Goal: Transaction & Acquisition: Purchase product/service

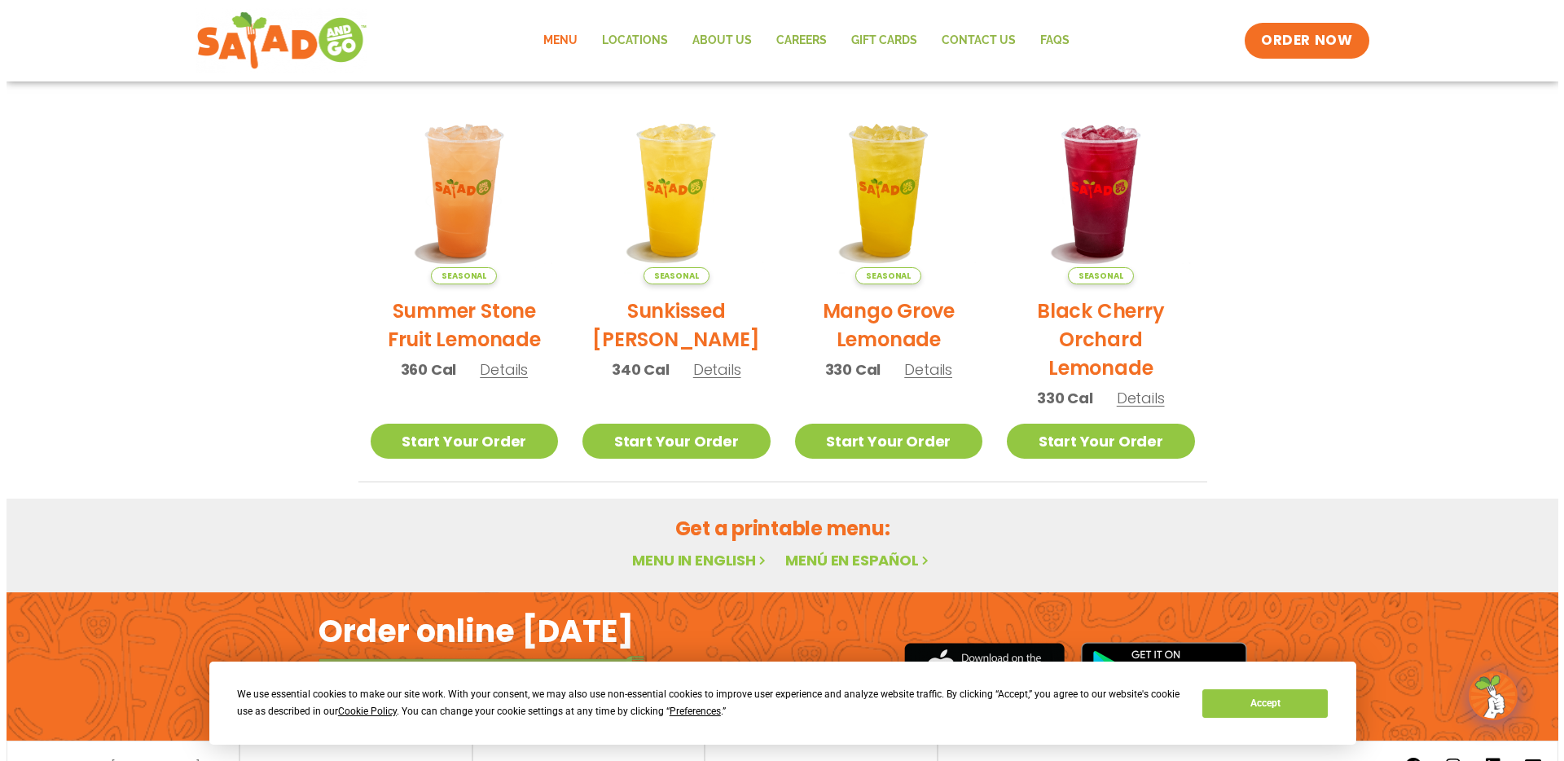
scroll to position [223, 0]
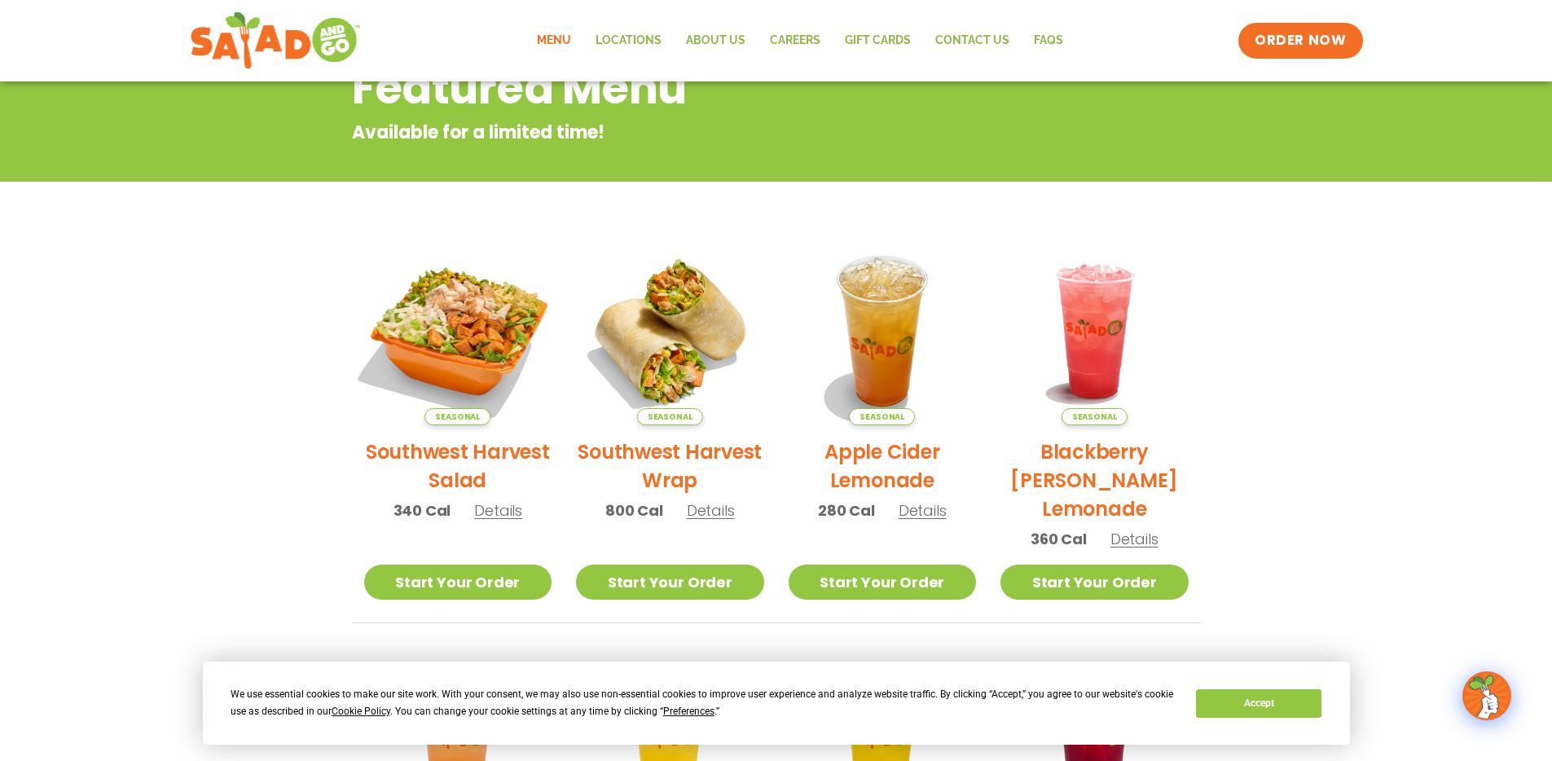
click at [485, 325] on img at bounding box center [457, 331] width 221 height 221
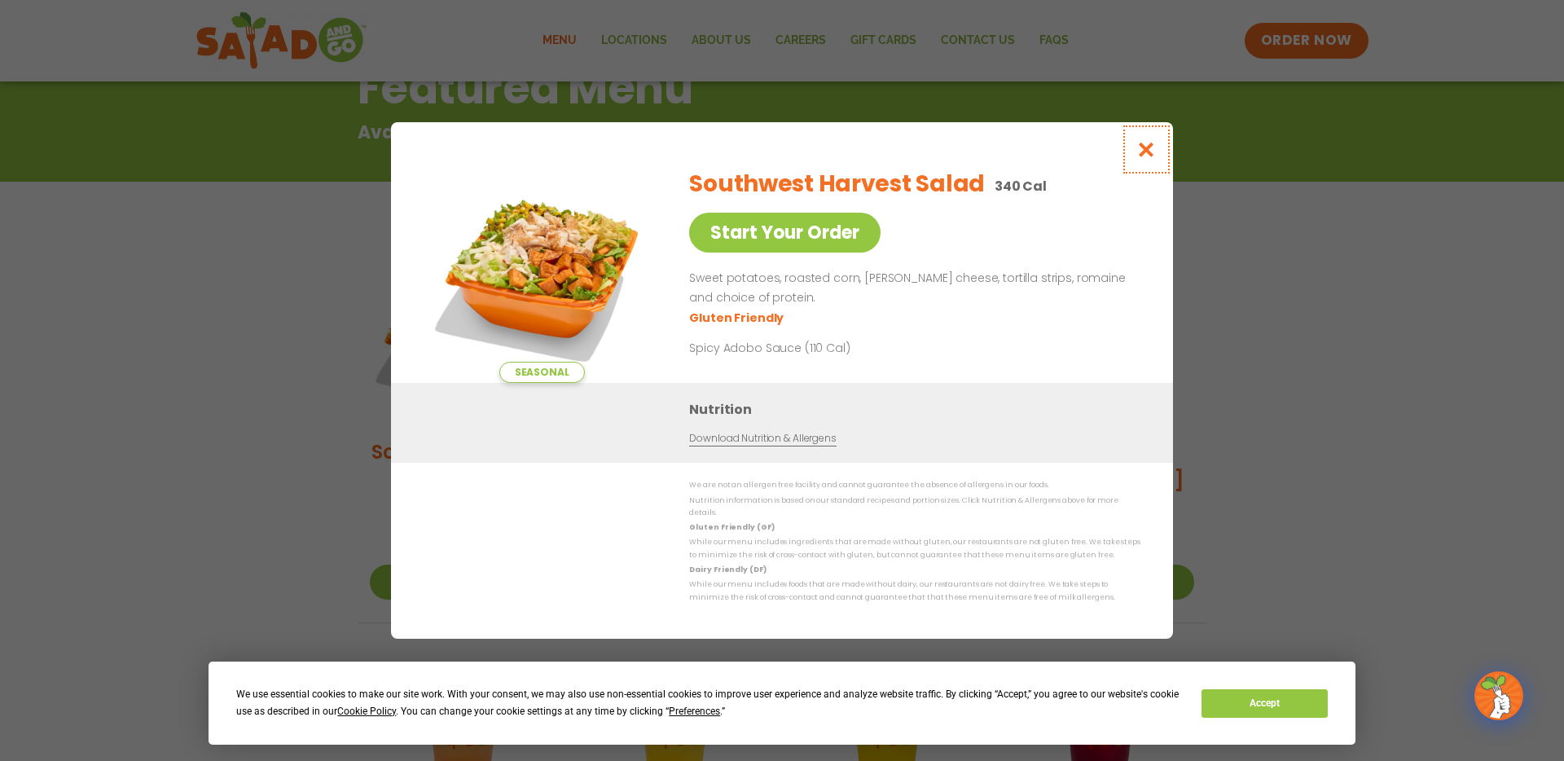
click at [1144, 165] on button "Close modal" at bounding box center [1146, 149] width 53 height 55
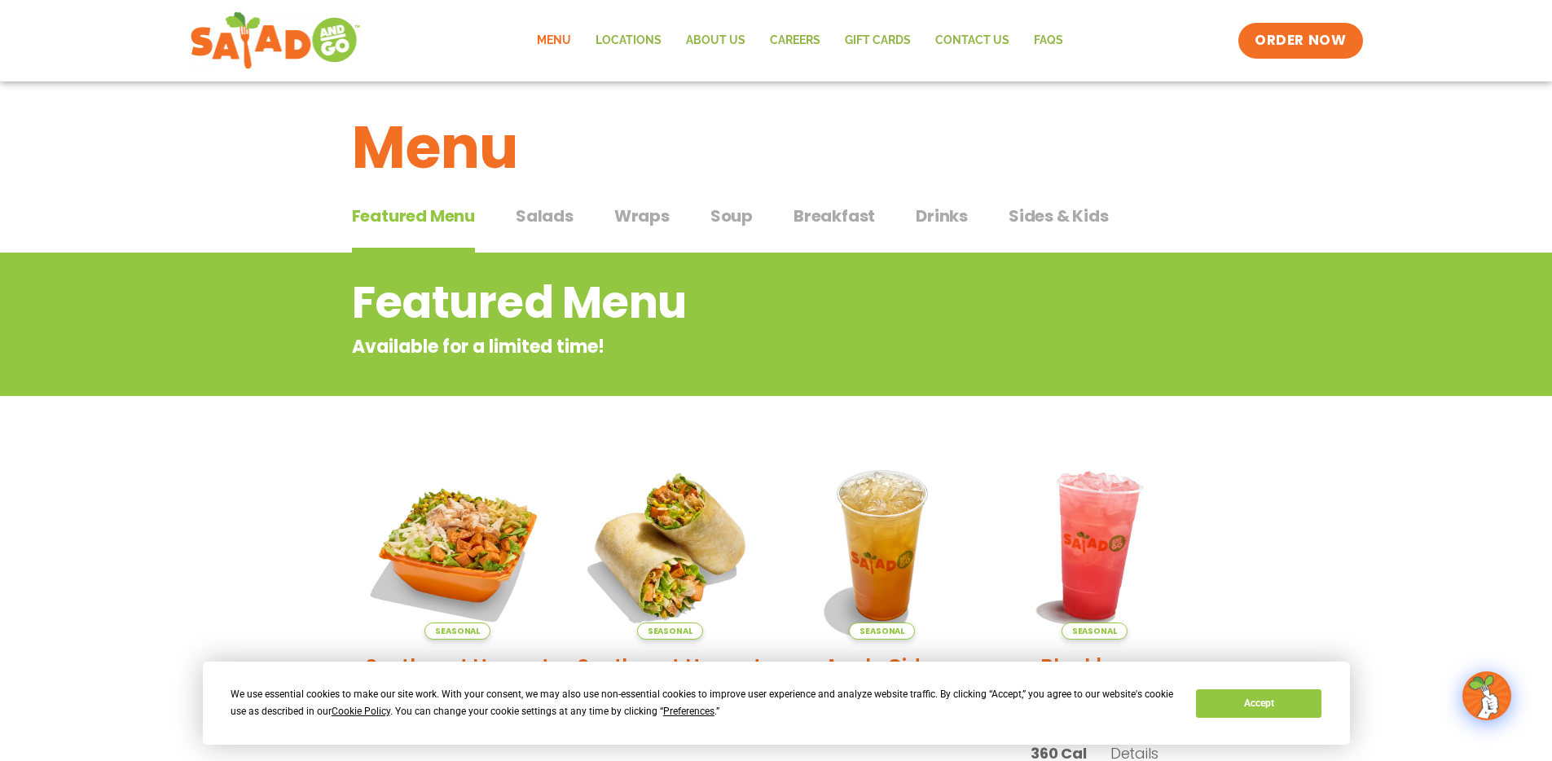
scroll to position [0, 0]
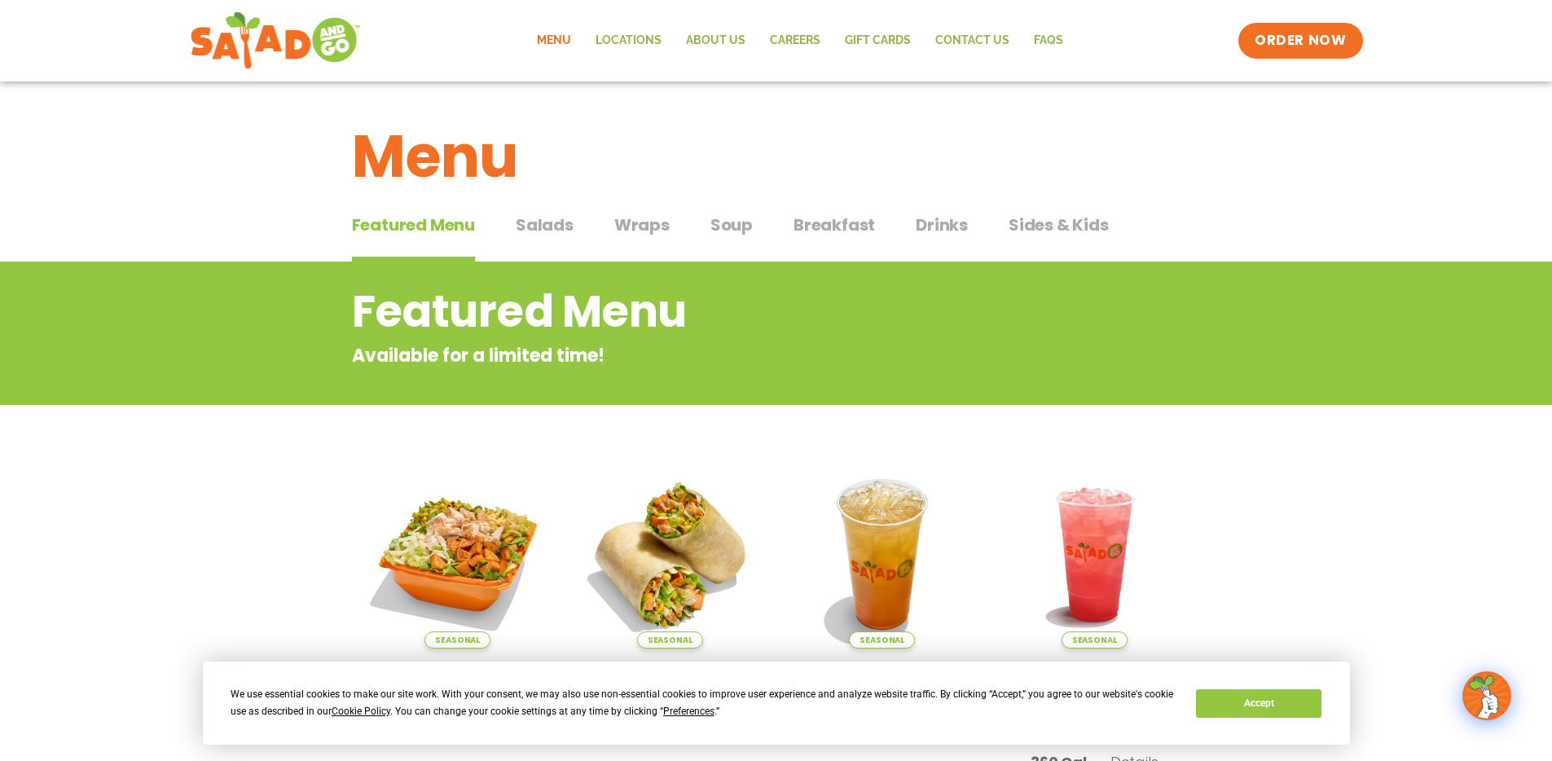
click at [555, 220] on span "Salads" at bounding box center [545, 225] width 58 height 24
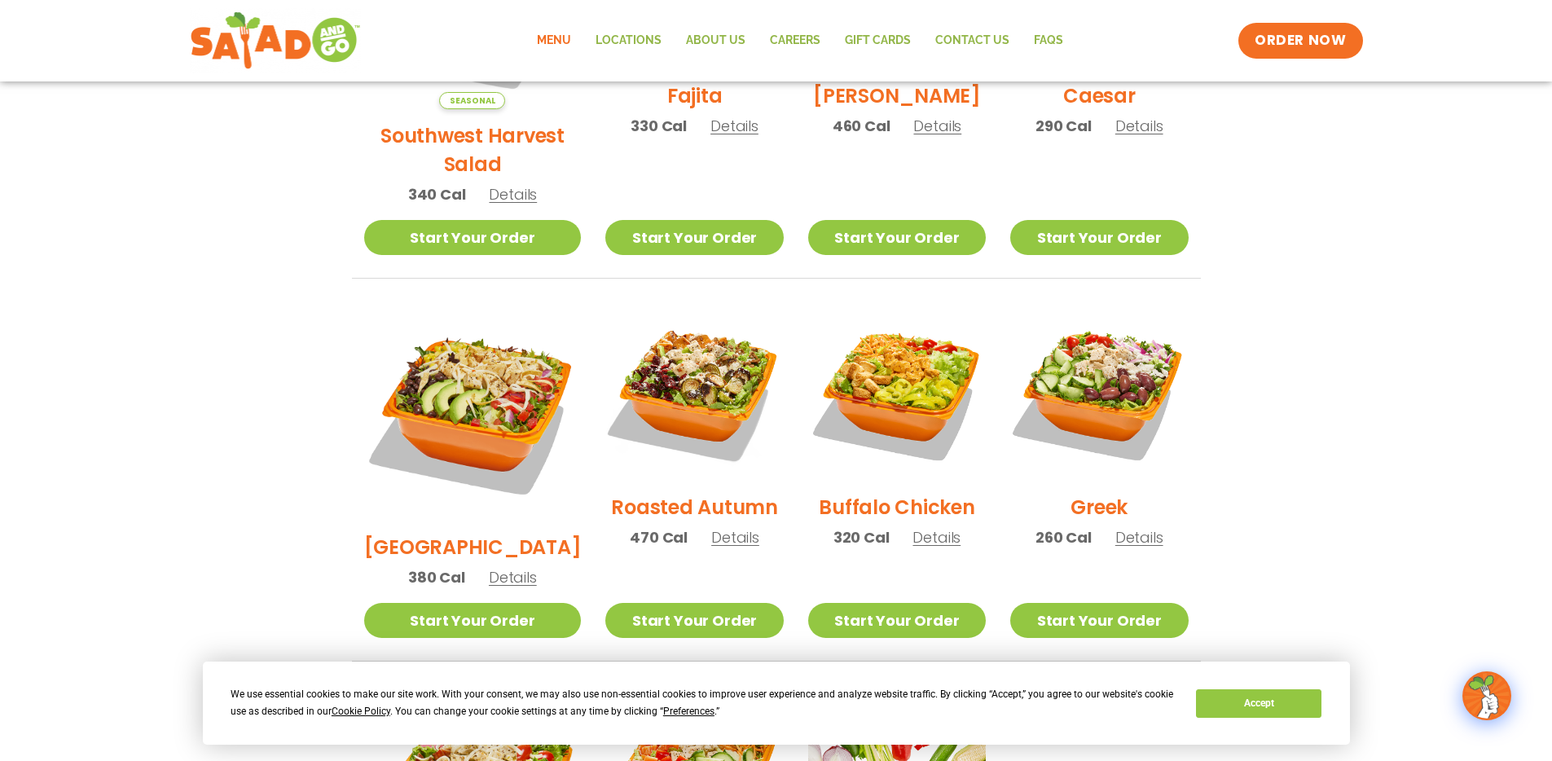
scroll to position [618, 0]
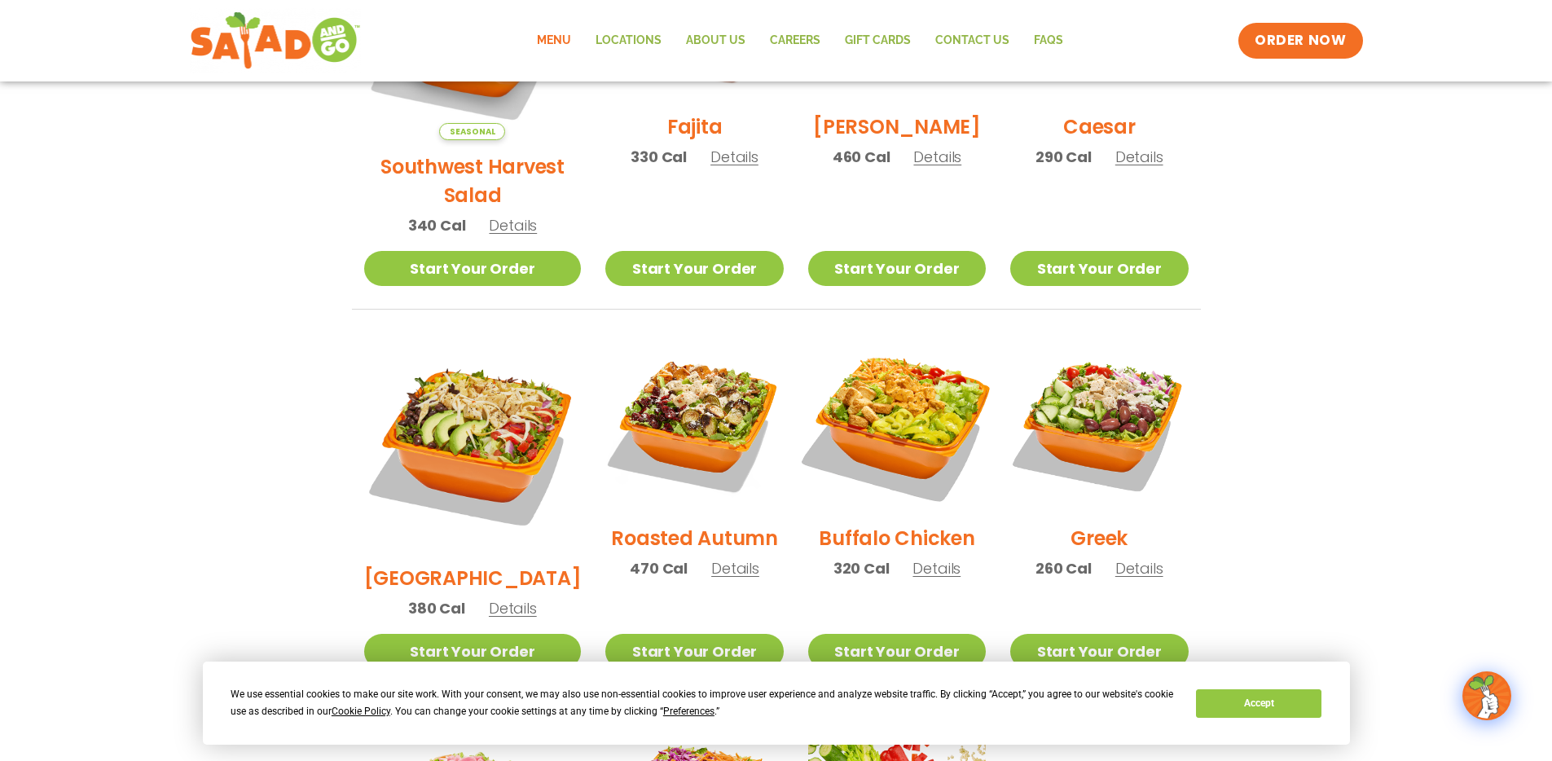
click at [903, 422] on img at bounding box center [897, 422] width 209 height 209
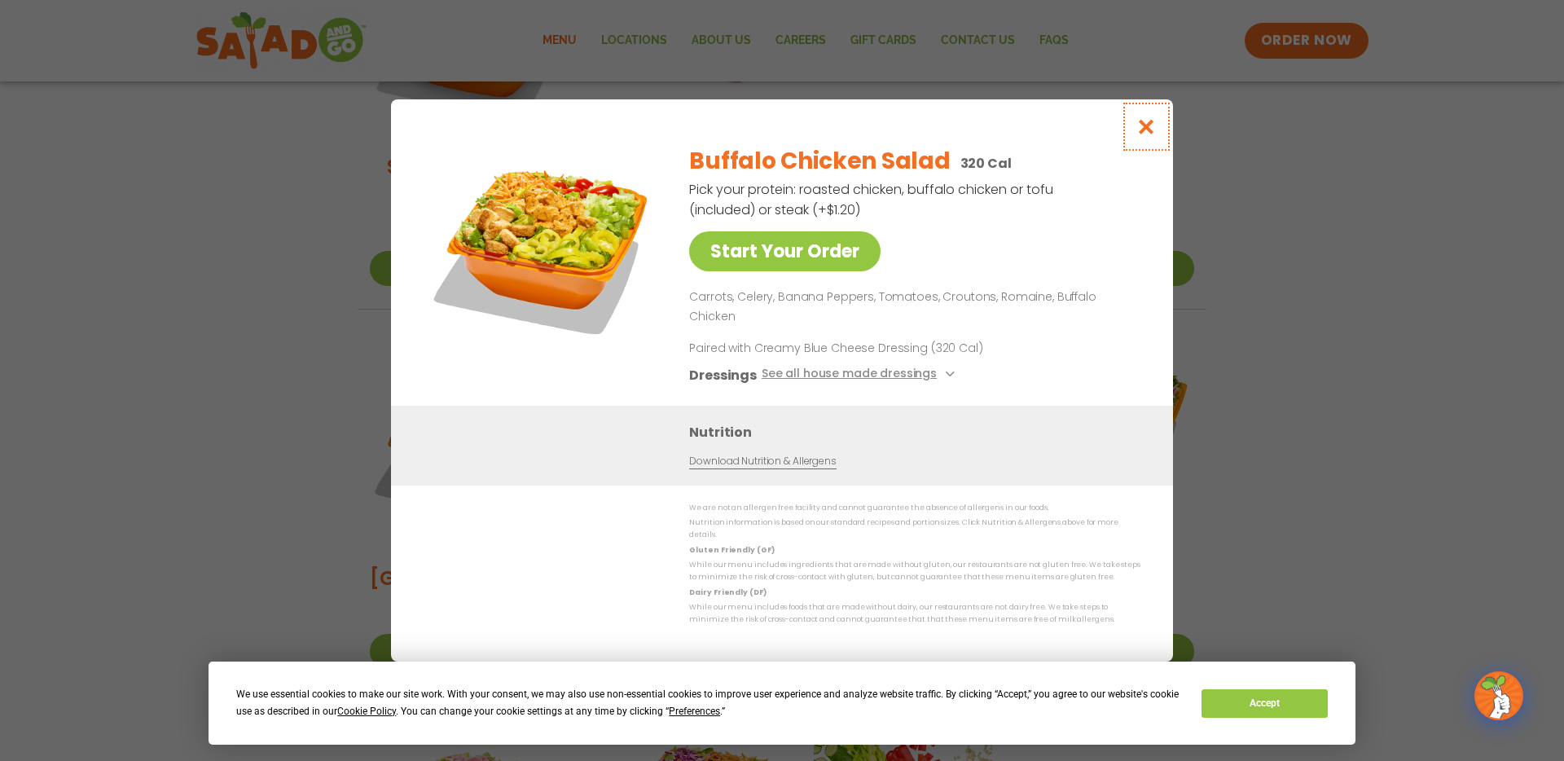
click at [1156, 135] on icon "Close modal" at bounding box center [1146, 126] width 20 height 17
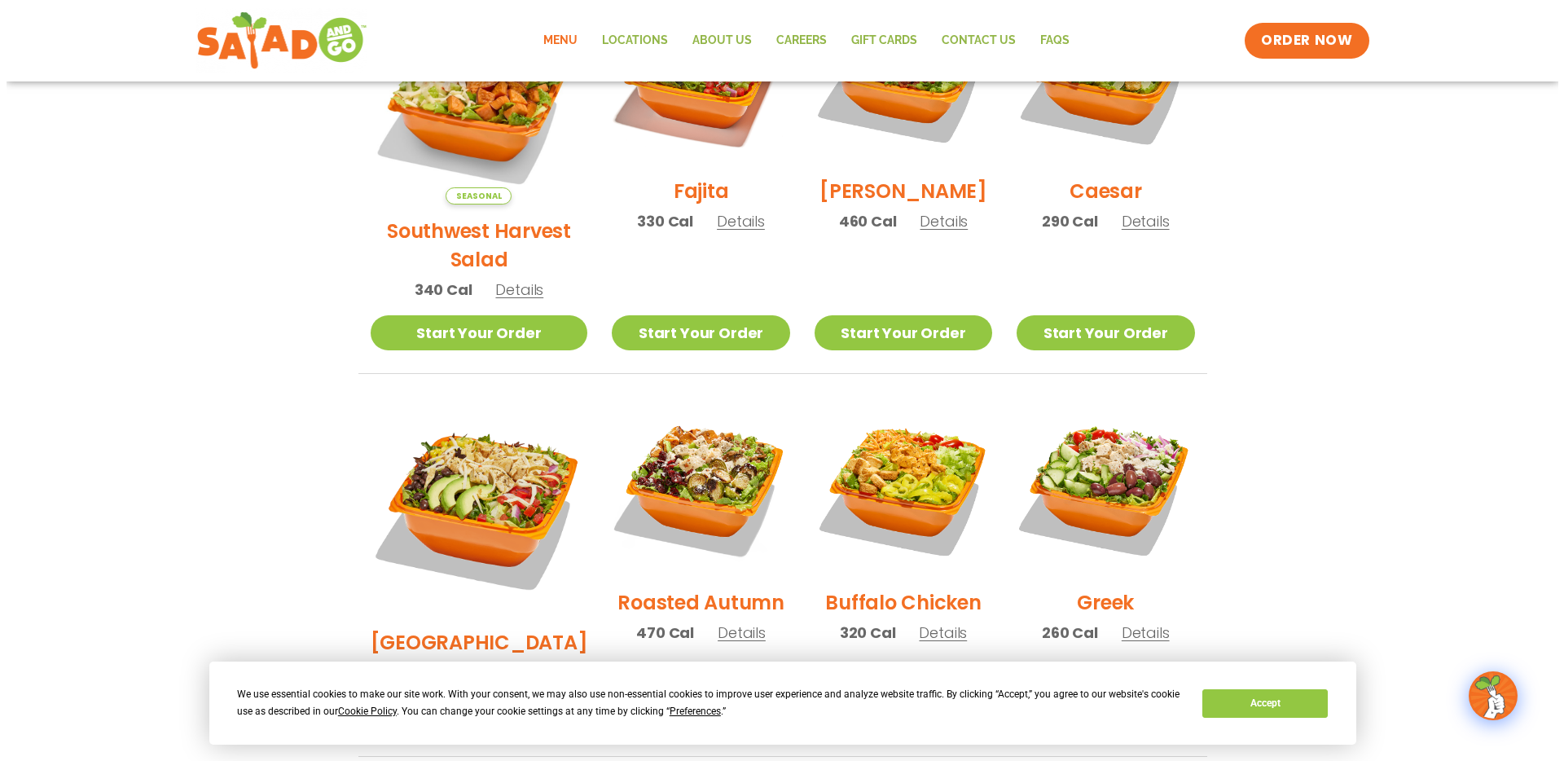
scroll to position [885, 0]
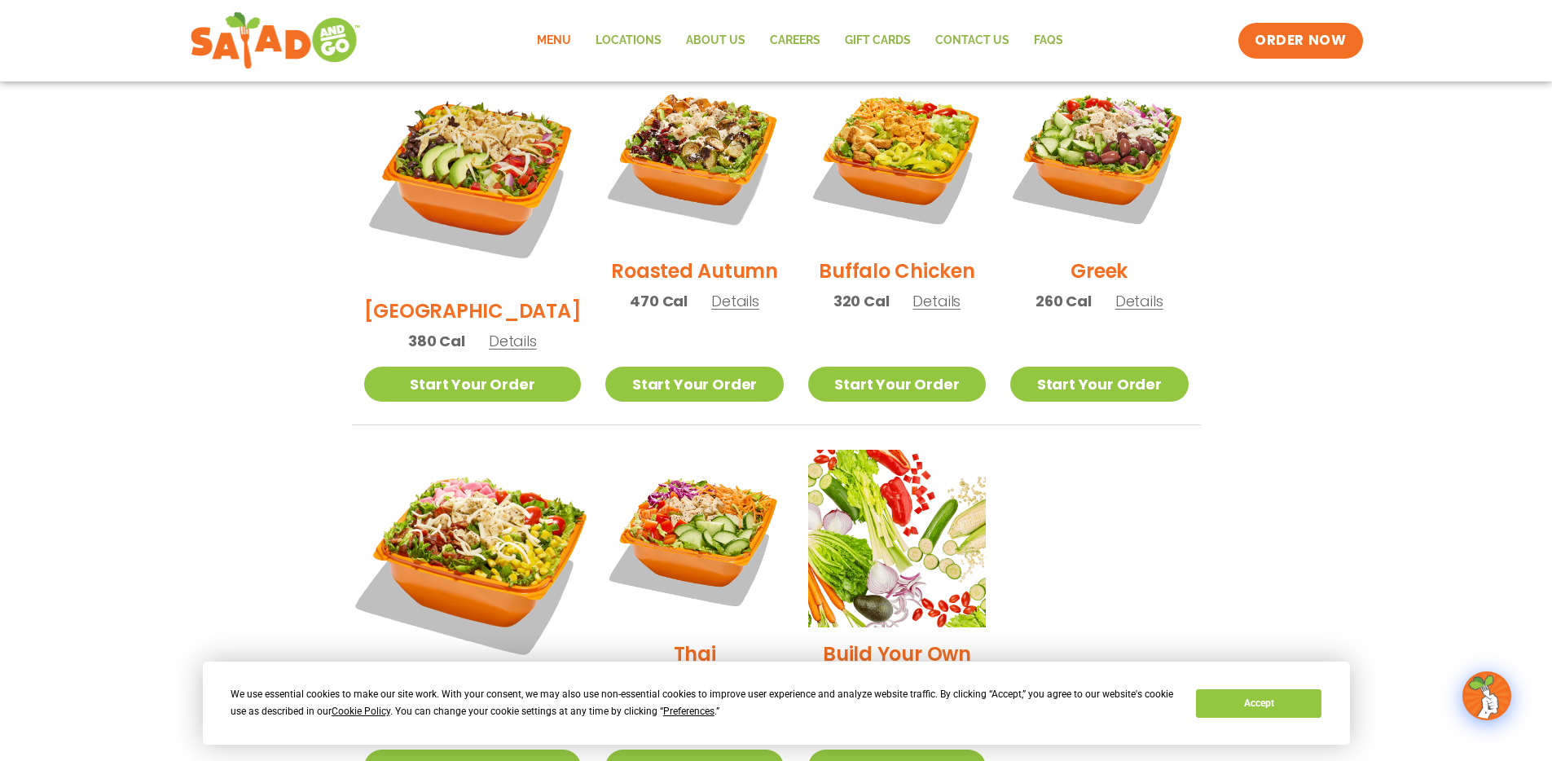
click at [526, 459] on img at bounding box center [472, 558] width 255 height 255
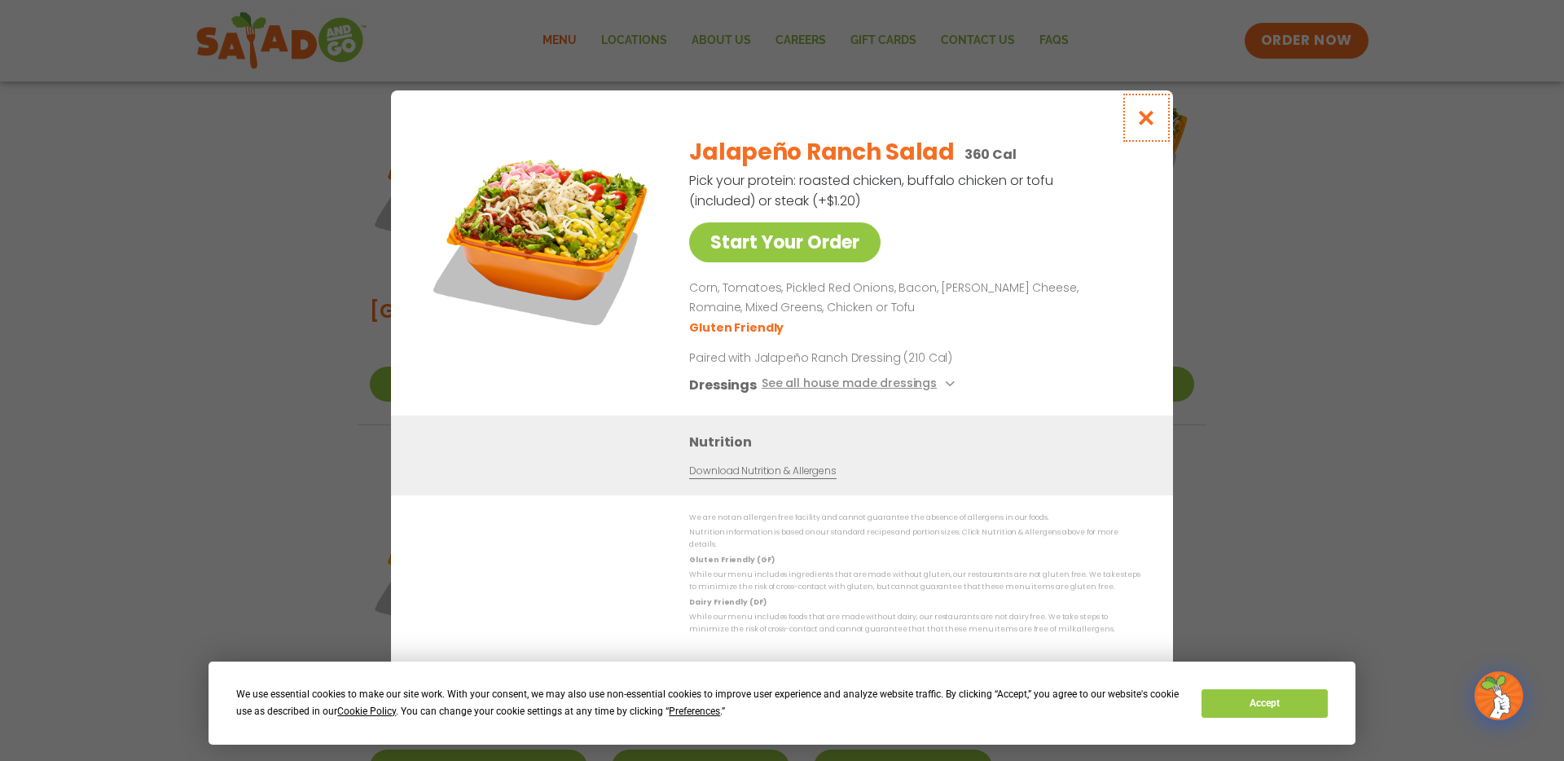
click at [1155, 122] on icon "Close modal" at bounding box center [1146, 117] width 20 height 17
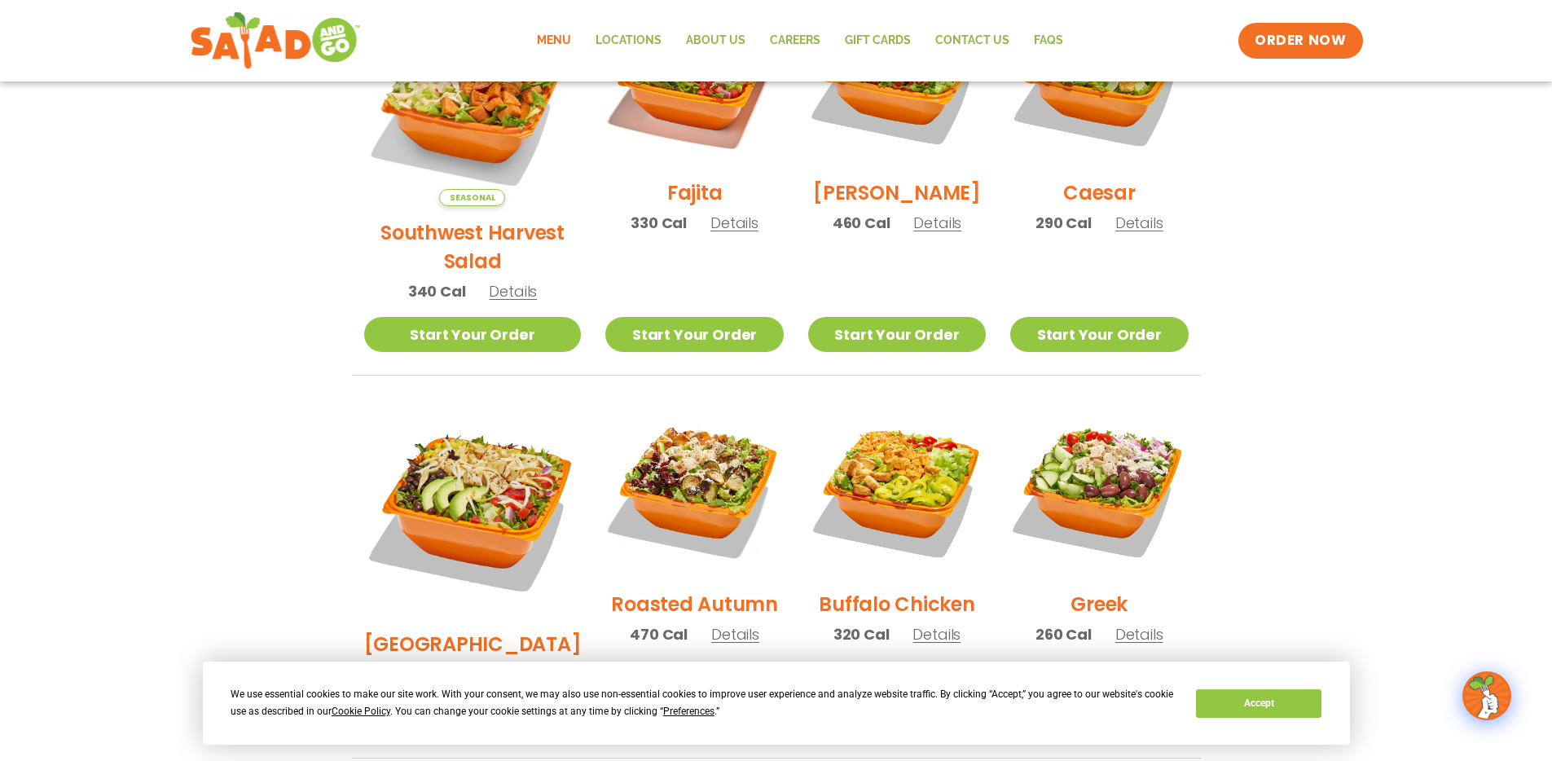
scroll to position [439, 0]
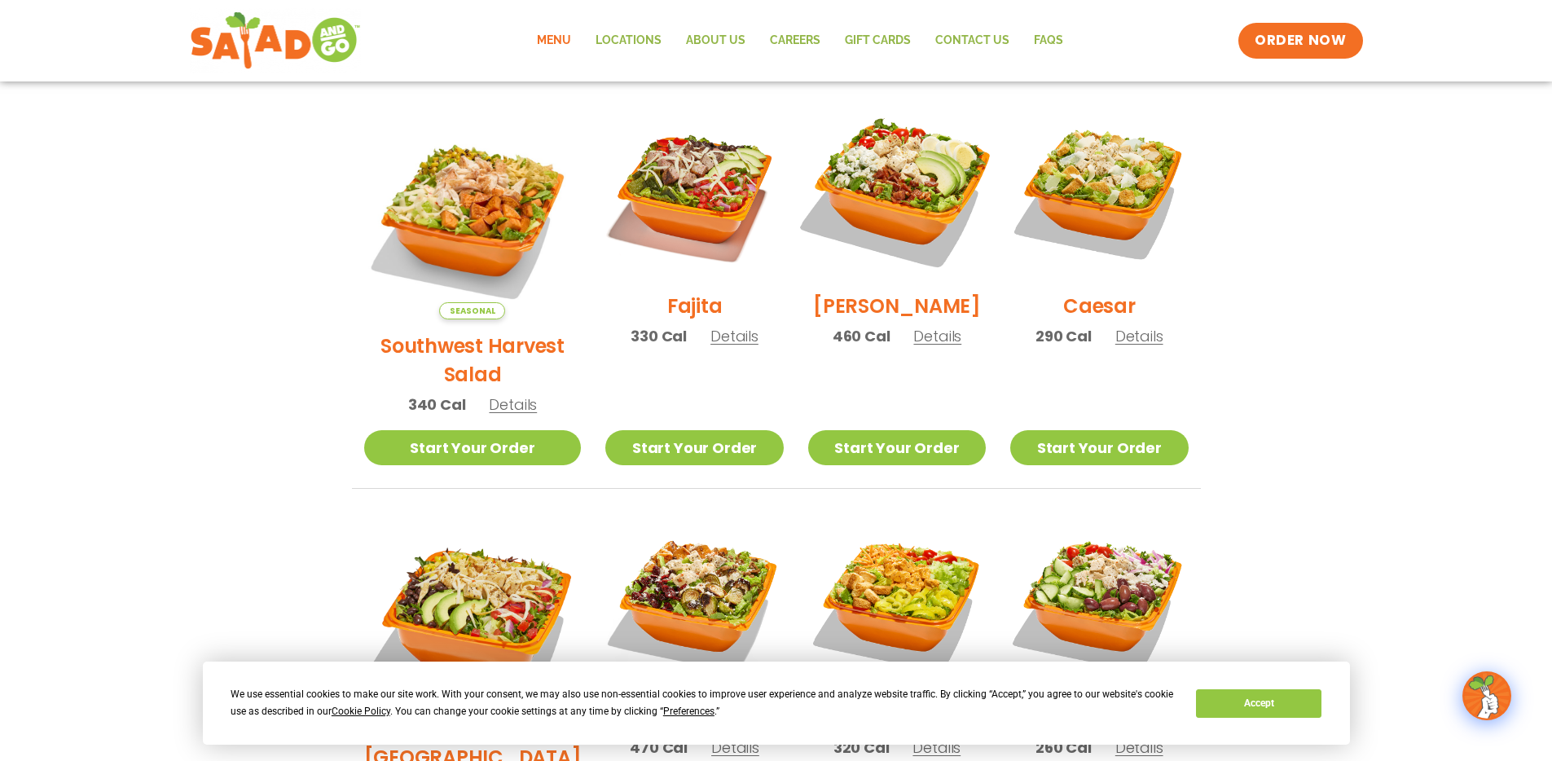
click at [910, 239] on img at bounding box center [897, 190] width 209 height 209
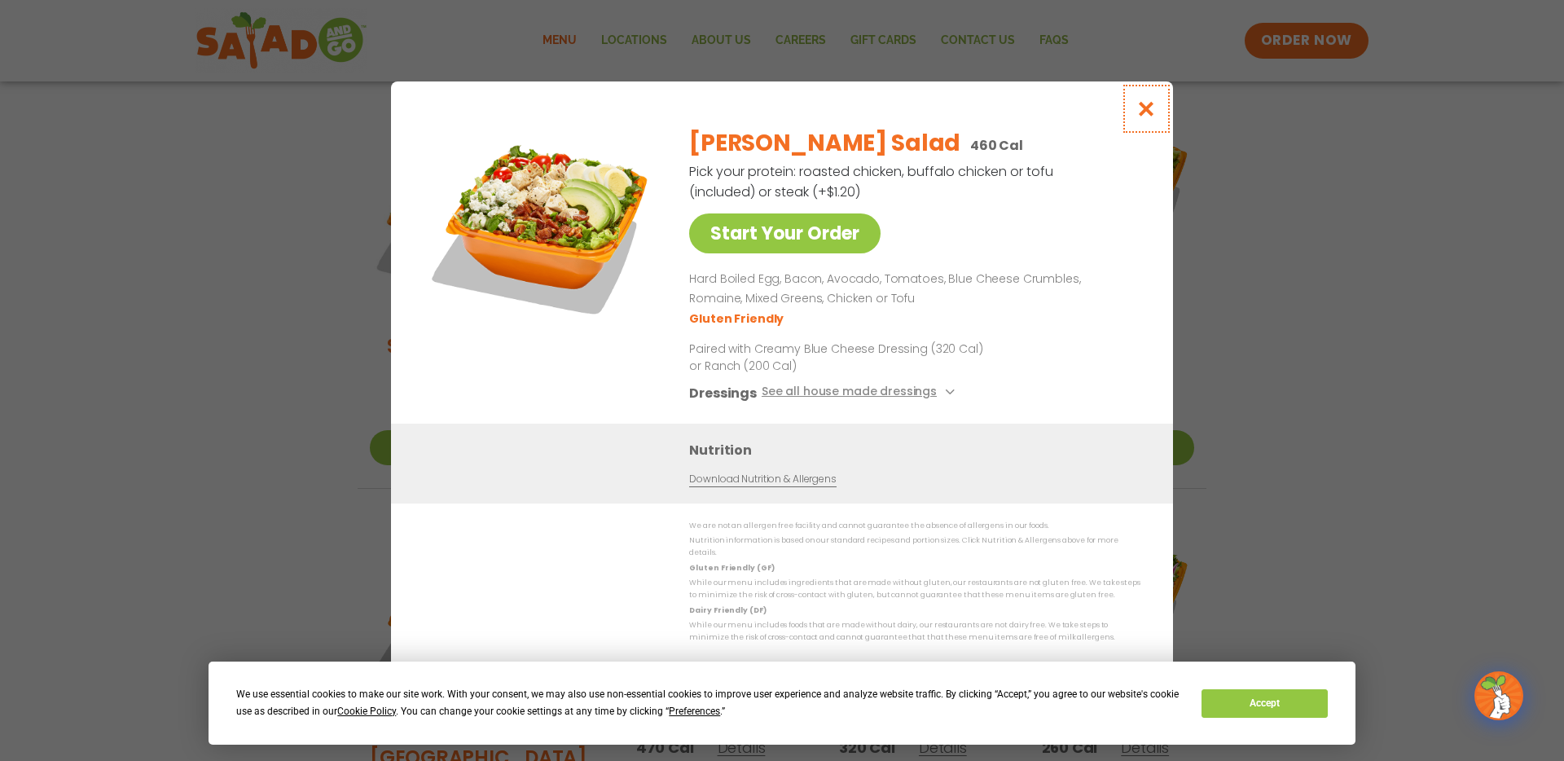
click at [1139, 126] on button "Close modal" at bounding box center [1146, 108] width 53 height 55
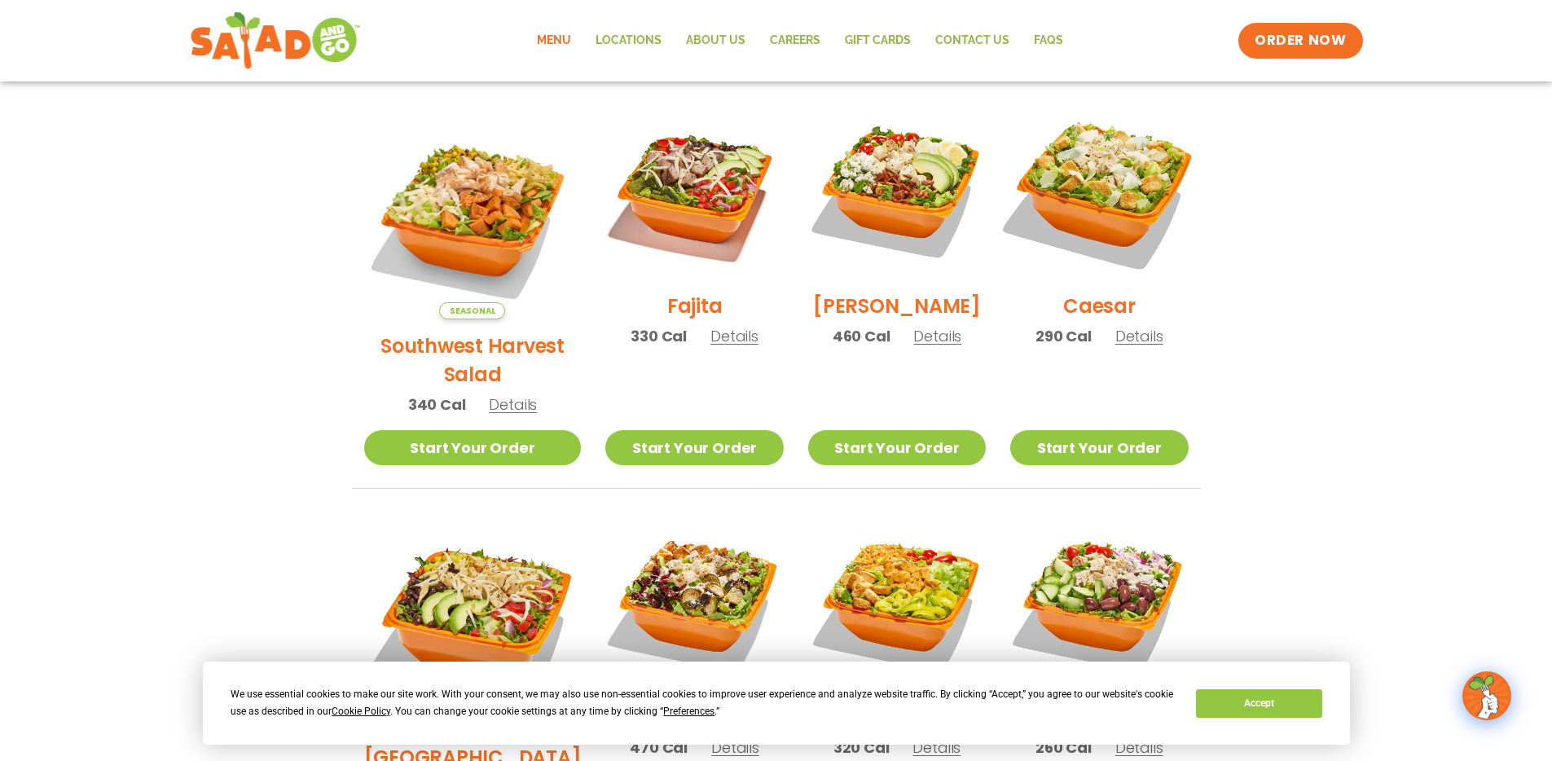
click at [1140, 212] on img at bounding box center [1099, 190] width 209 height 209
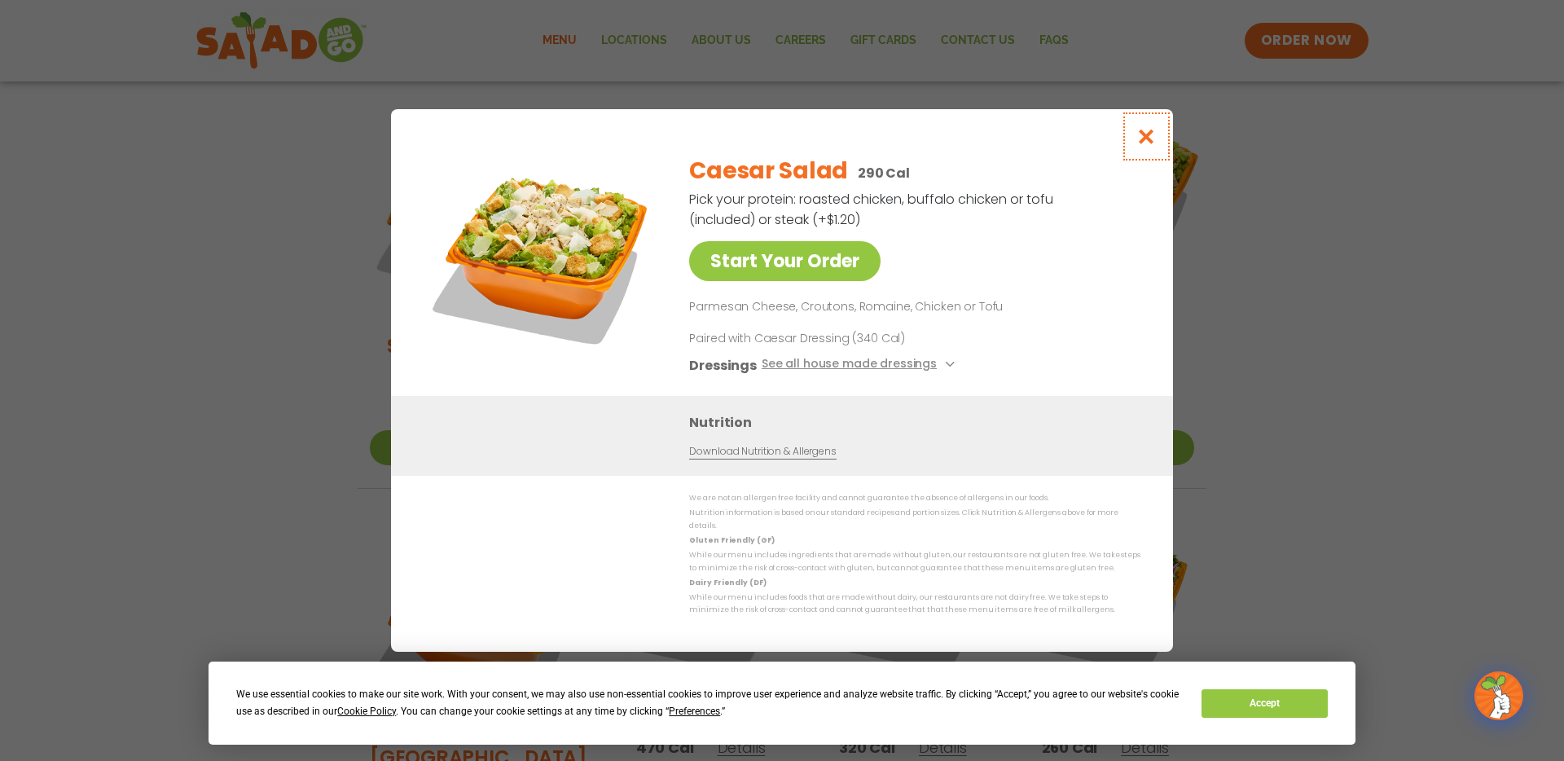
click at [1148, 130] on button "Close modal" at bounding box center [1146, 136] width 53 height 55
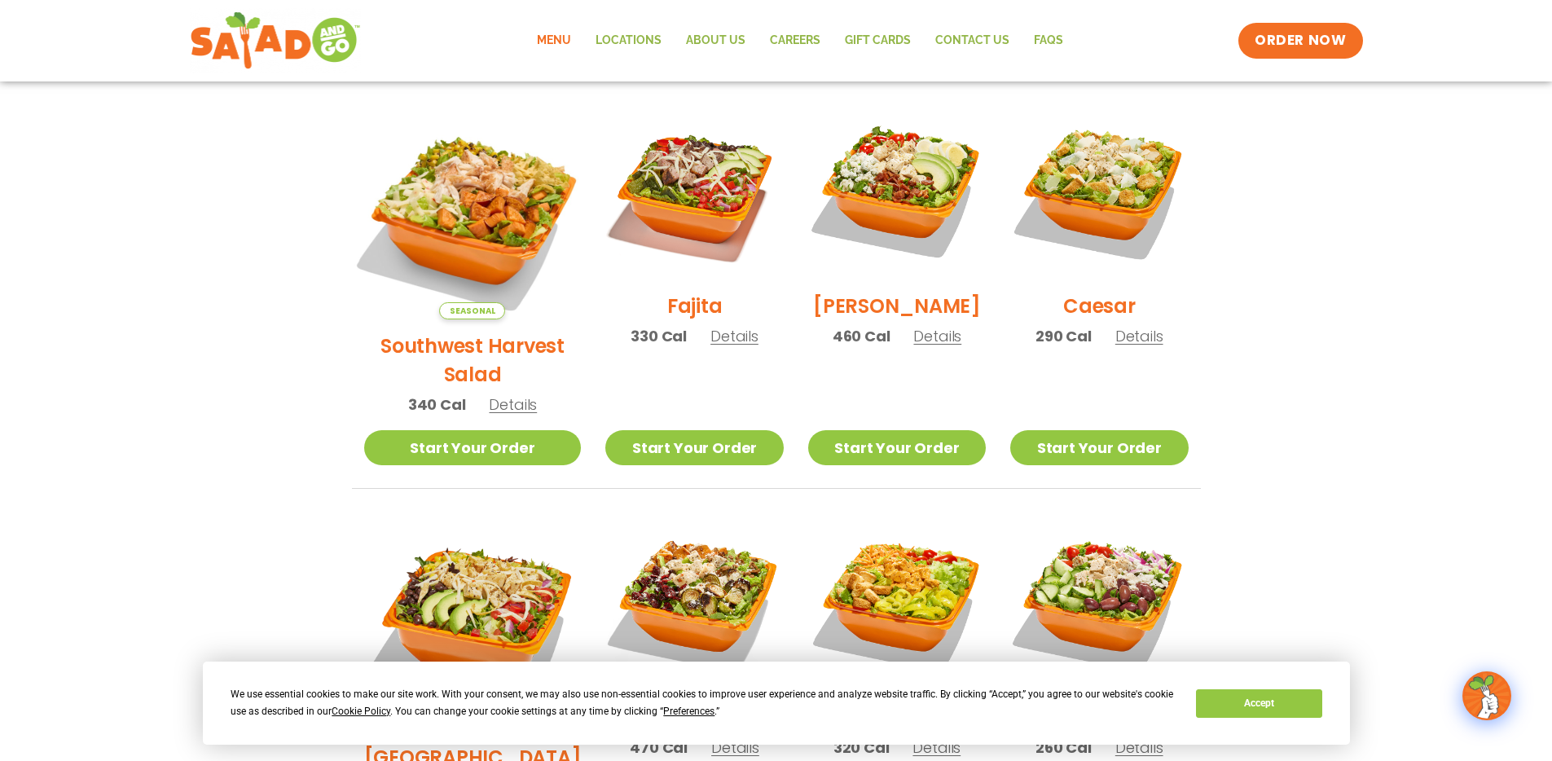
click at [507, 187] on img at bounding box center [472, 210] width 255 height 255
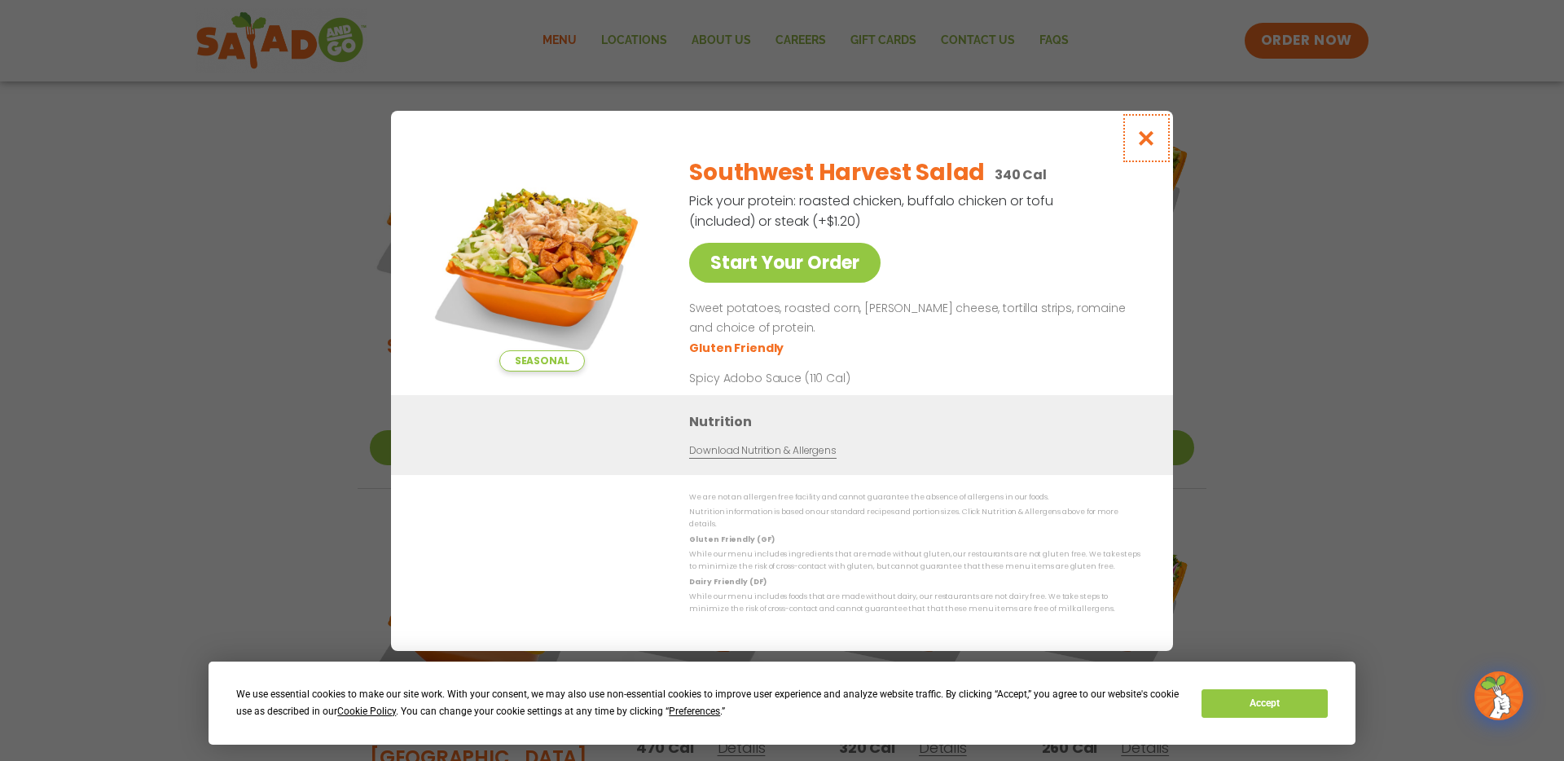
click at [1148, 145] on icon "Close modal" at bounding box center [1146, 138] width 20 height 17
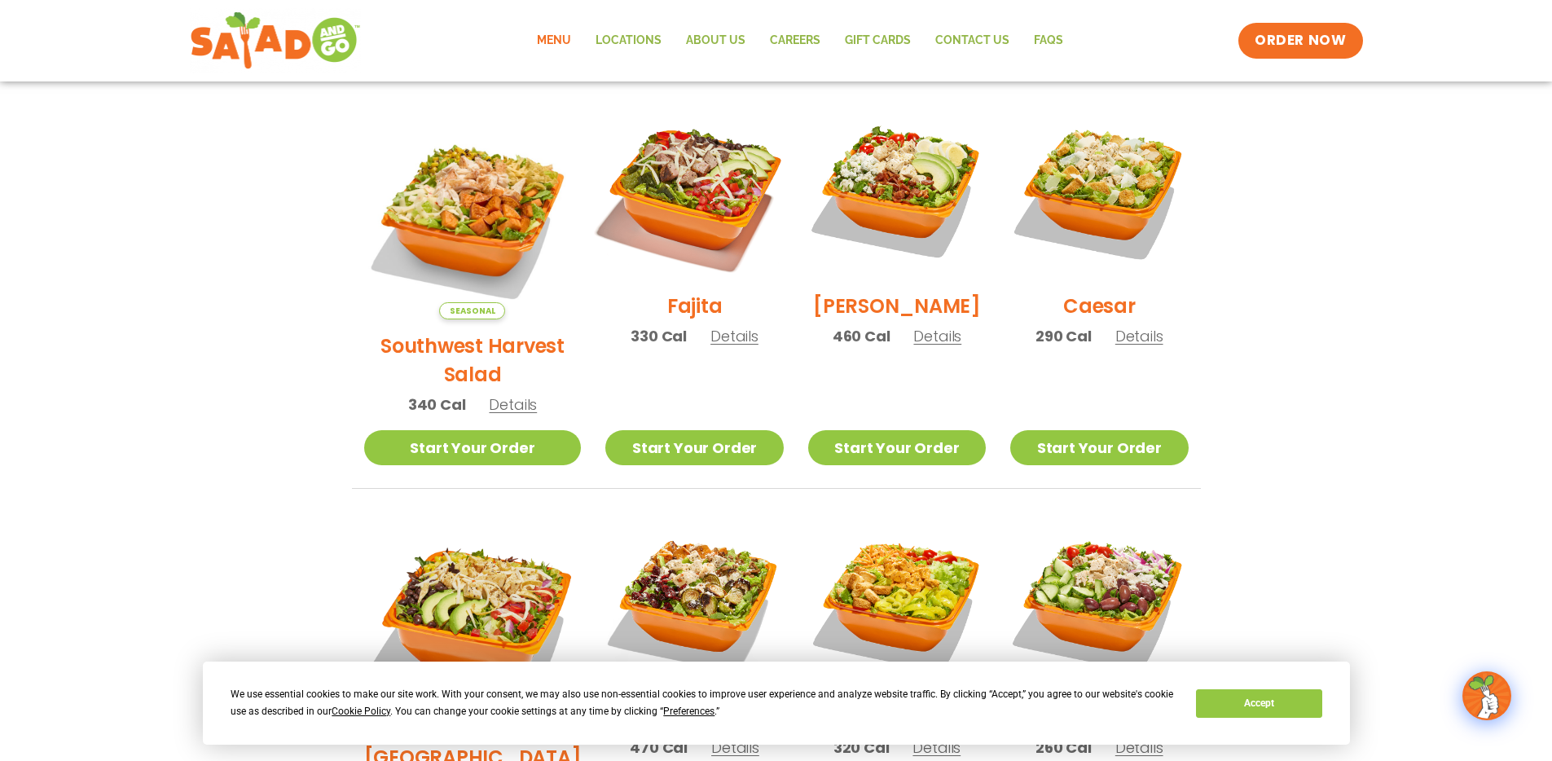
click at [675, 214] on img at bounding box center [694, 190] width 209 height 209
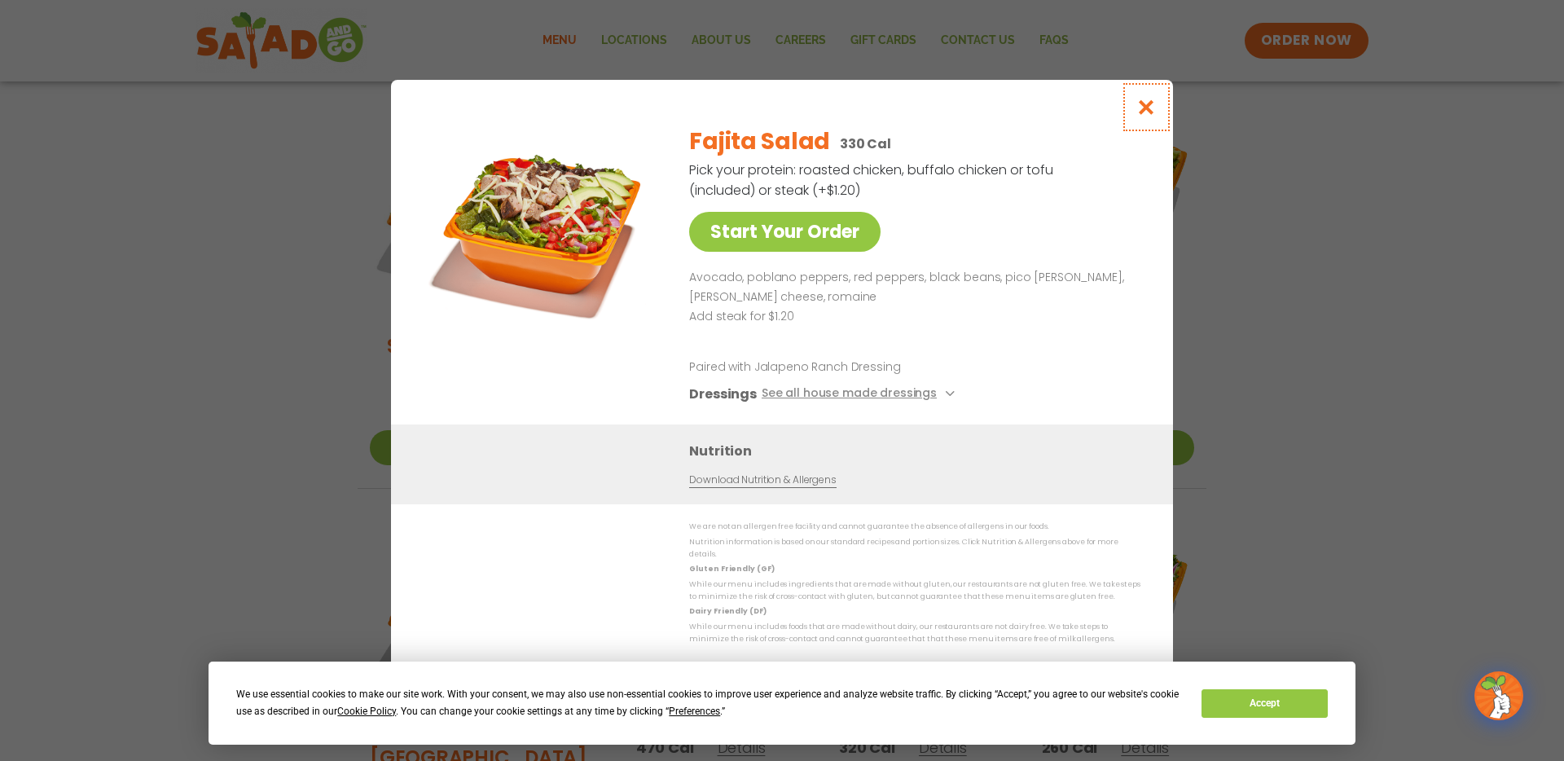
click at [1140, 112] on icon "Close modal" at bounding box center [1146, 107] width 20 height 17
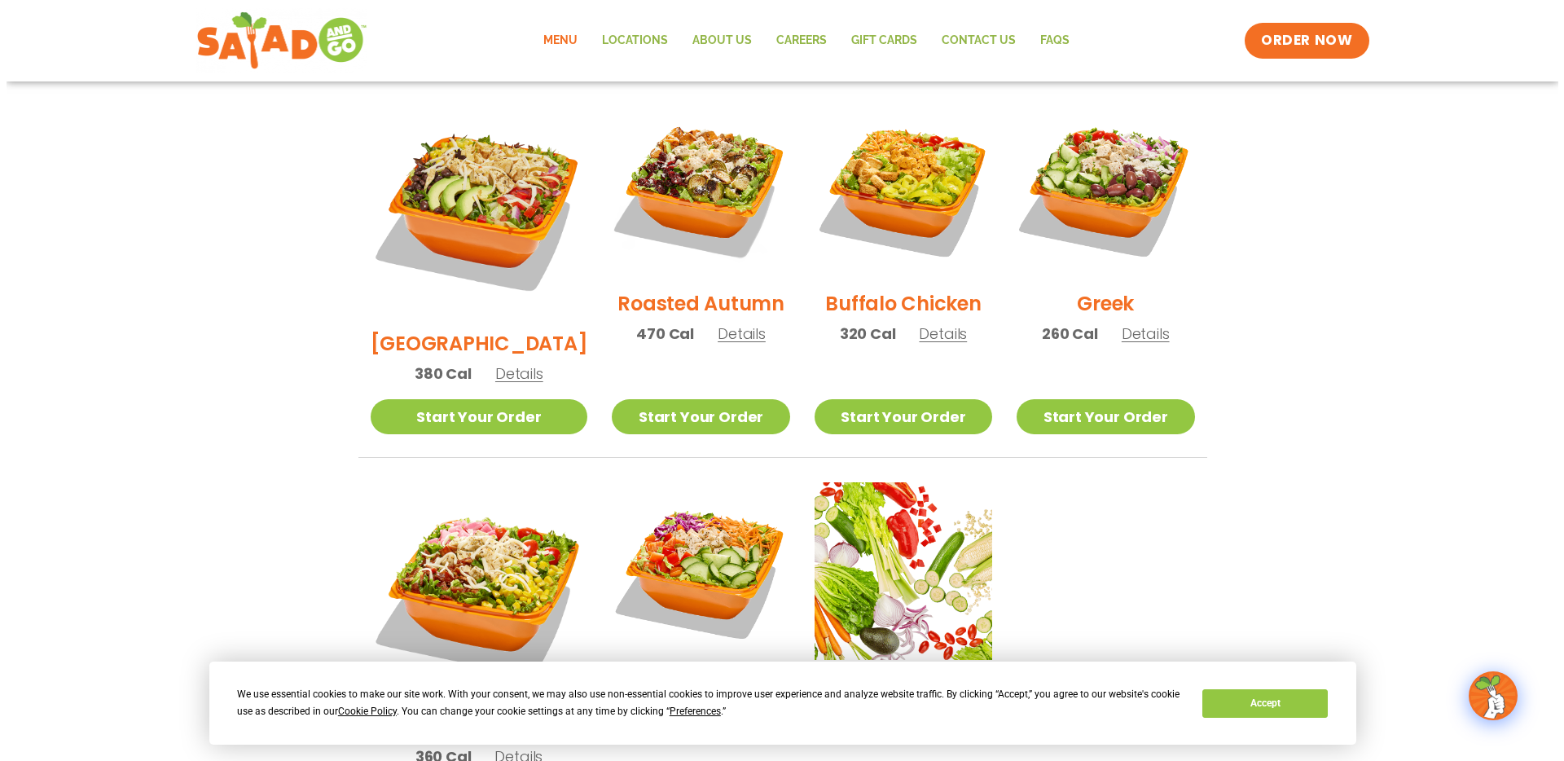
scroll to position [1083, 0]
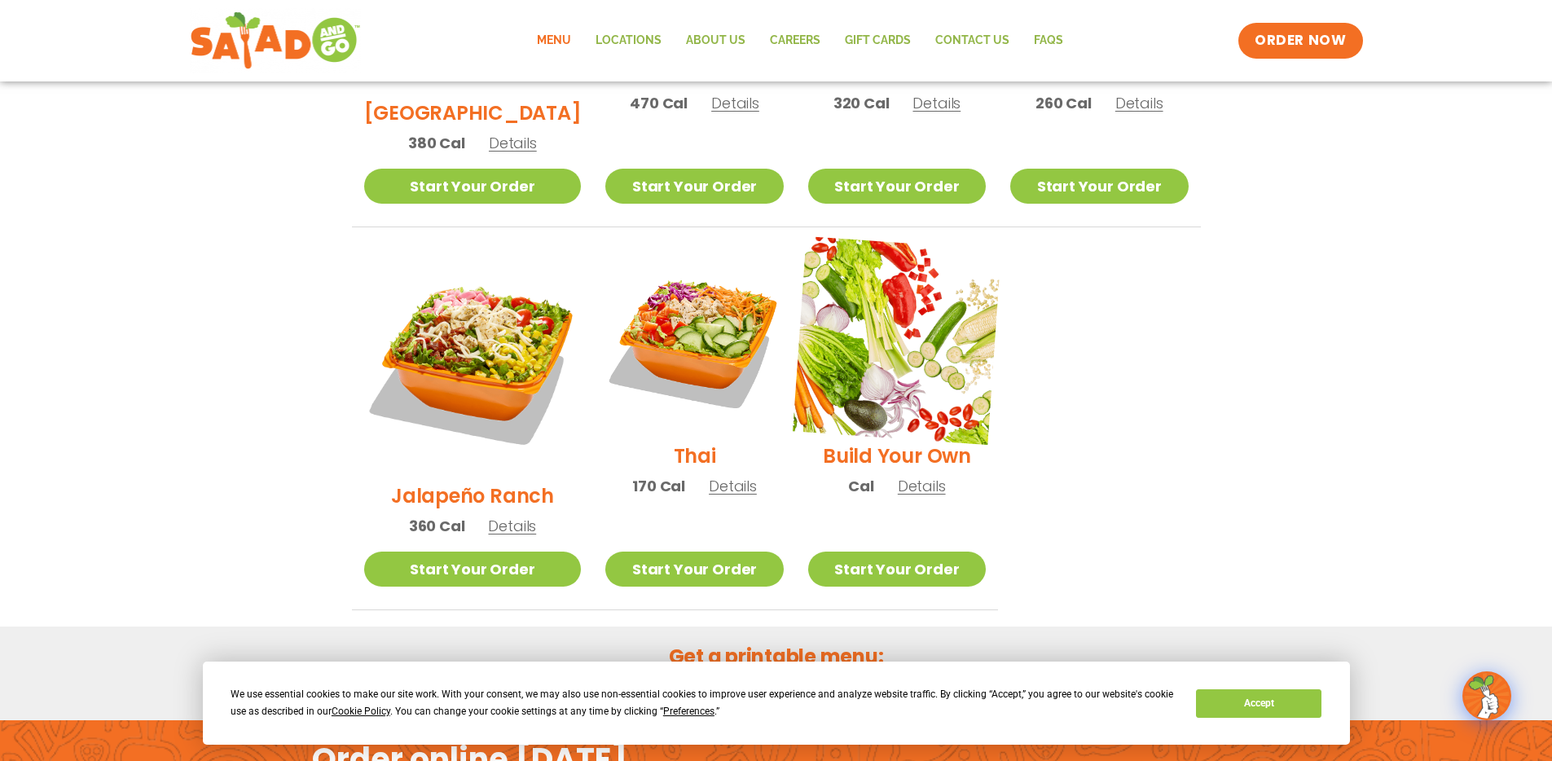
click at [888, 305] on img at bounding box center [897, 340] width 209 height 209
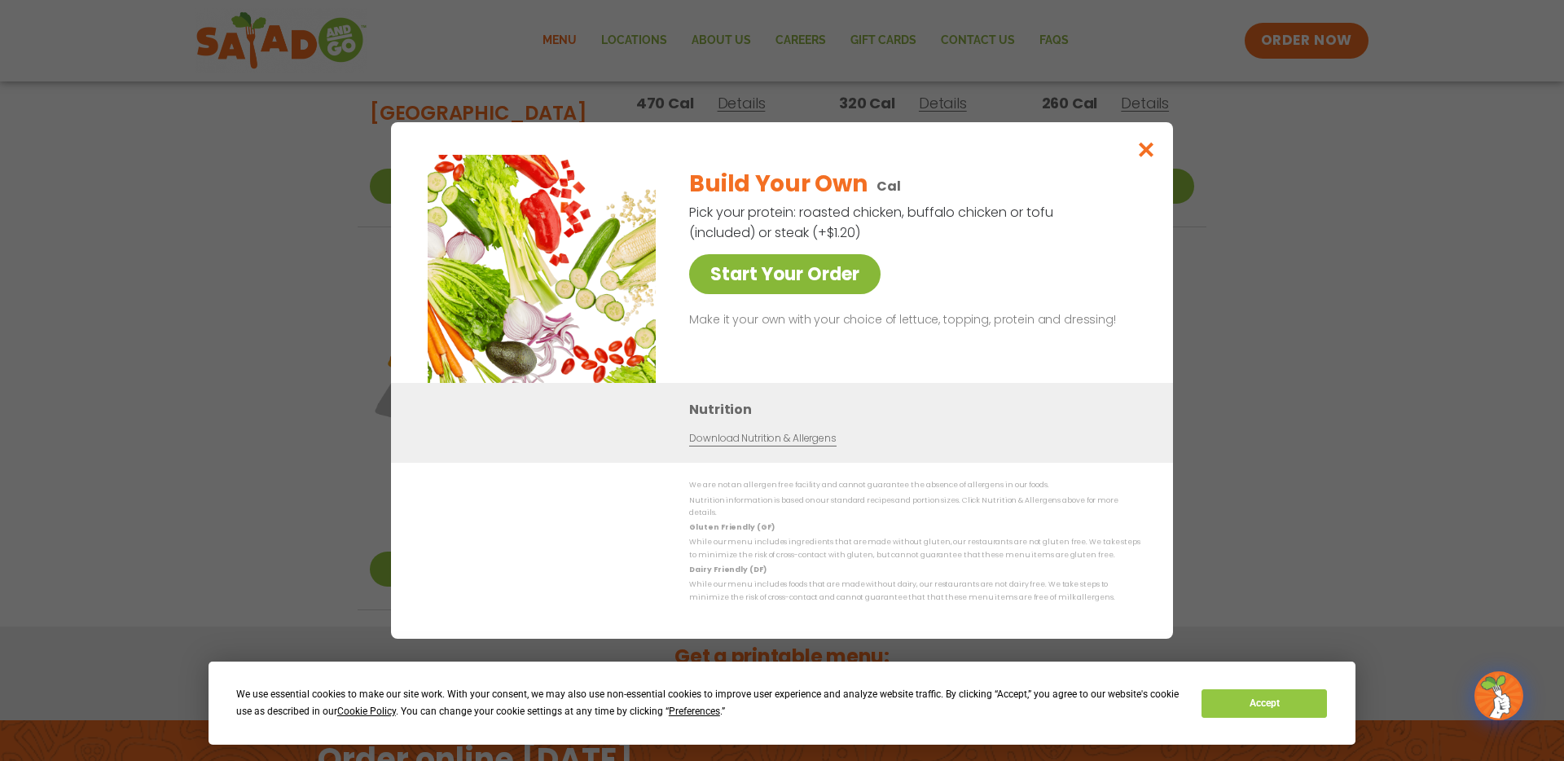
click at [766, 266] on link "Start Your Order" at bounding box center [784, 274] width 191 height 40
